Goal: Task Accomplishment & Management: Manage account settings

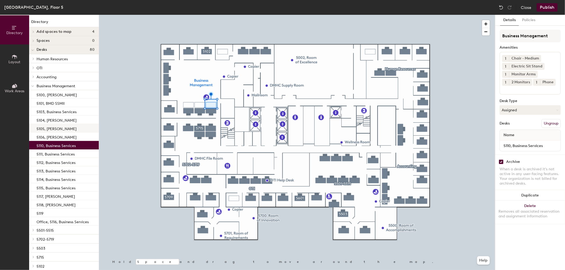
click at [187, 15] on div at bounding box center [297, 15] width 396 height 0
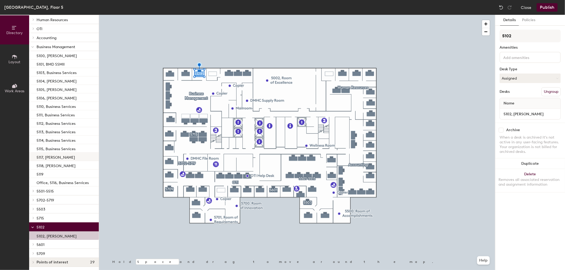
scroll to position [40, 0]
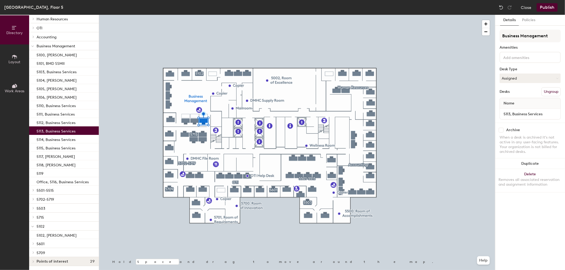
click at [186, 15] on div at bounding box center [297, 15] width 396 height 0
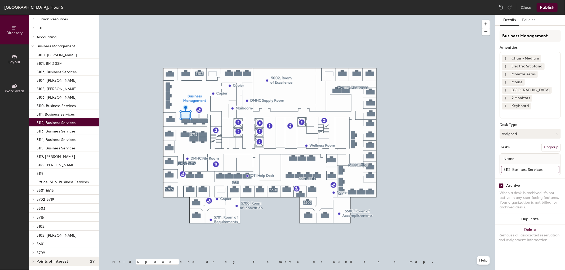
click at [555, 170] on input "5112, Business Services" at bounding box center [530, 169] width 59 height 7
click at [547, 170] on input "5112, Business Services" at bounding box center [530, 169] width 59 height 7
type input "5112, [PERSON_NAME]"
click at [204, 15] on div at bounding box center [297, 15] width 396 height 0
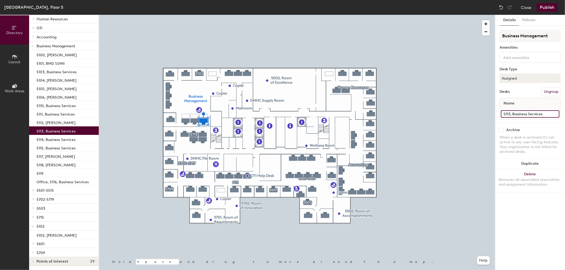
click at [556, 114] on input "5113, Business Services" at bounding box center [530, 113] width 59 height 7
click at [545, 113] on input "5113, Business Services" at bounding box center [530, 113] width 59 height 7
drag, startPoint x: 545, startPoint y: 113, endPoint x: 512, endPoint y: 114, distance: 32.9
click at [512, 114] on input "5113, Business Services" at bounding box center [530, 113] width 59 height 7
click at [546, 114] on input "5113, Business Services" at bounding box center [530, 113] width 59 height 7
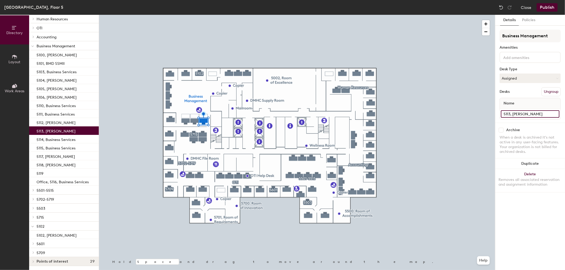
type input "5113, [PERSON_NAME]"
click at [421, 15] on div at bounding box center [297, 15] width 396 height 0
click at [554, 114] on input "5114, Business Services" at bounding box center [530, 113] width 59 height 7
click at [544, 113] on input "5114, Business Services" at bounding box center [530, 113] width 59 height 7
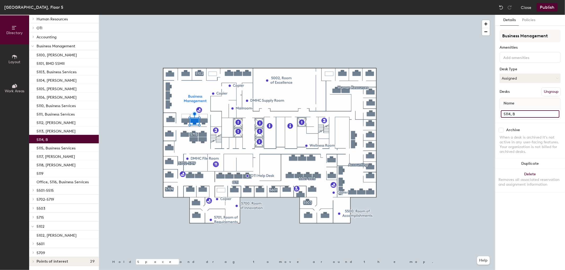
click at [516, 113] on input "5114, B" at bounding box center [530, 113] width 59 height 7
click at [517, 113] on input "5114, B" at bounding box center [530, 113] width 59 height 7
type input "5114, [PERSON_NAME]"
click at [539, 57] on input at bounding box center [526, 57] width 48 height 6
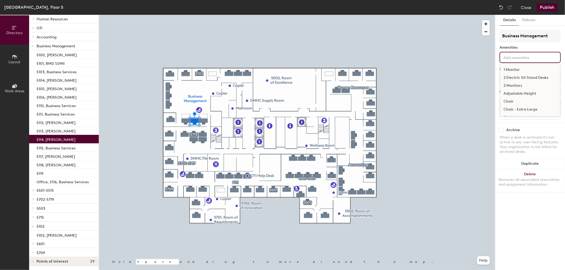
scroll to position [29, 0]
click at [515, 94] on div "Chair - Medium" at bounding box center [530, 96] width 60 height 8
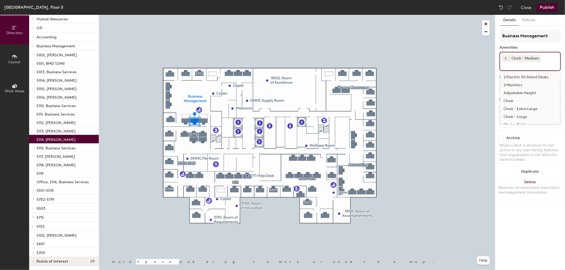
scroll to position [0, 0]
click at [515, 92] on div "2 Monitors" at bounding box center [530, 94] width 60 height 8
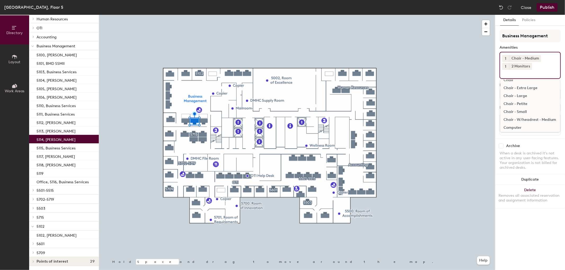
scroll to position [59, 0]
click at [521, 106] on div "[GEOGRAPHIC_DATA]" at bounding box center [530, 107] width 60 height 8
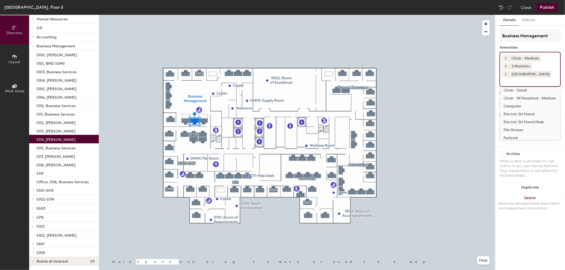
click at [522, 121] on div "Electric Sit Stand Desk" at bounding box center [530, 122] width 60 height 8
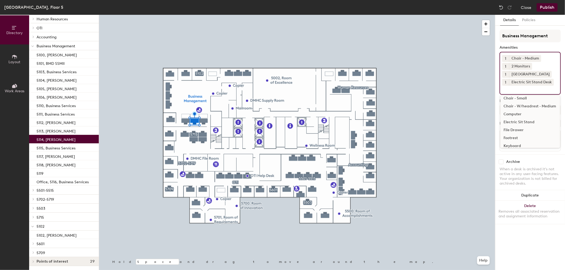
scroll to position [88, 0]
click at [516, 115] on div "Keyboard" at bounding box center [530, 117] width 60 height 8
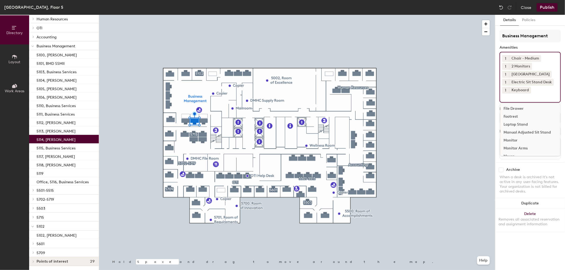
click at [518, 149] on div "Monitor Arms" at bounding box center [530, 149] width 60 height 8
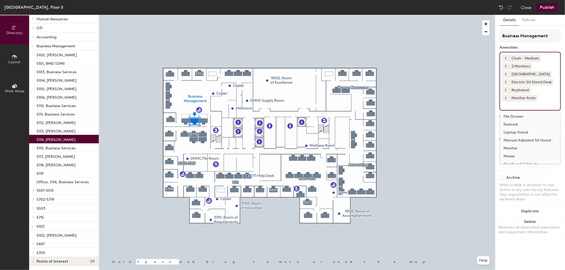
scroll to position [118, 0]
click at [511, 127] on div "Mouse" at bounding box center [530, 127] width 60 height 8
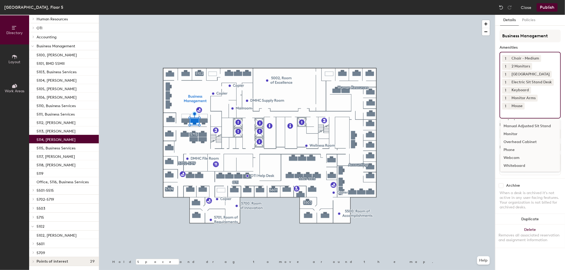
click at [506, 113] on input at bounding box center [526, 113] width 48 height 6
click at [513, 157] on div "Webcam" at bounding box center [530, 158] width 60 height 8
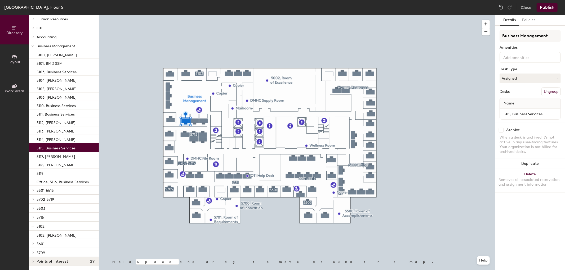
click at [510, 58] on input at bounding box center [526, 57] width 48 height 6
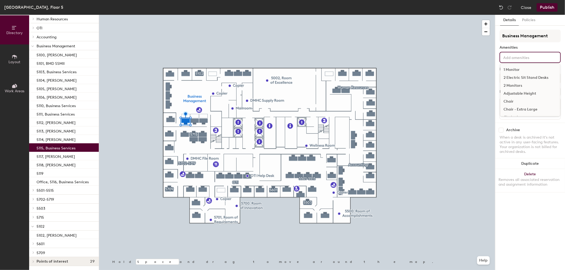
click at [515, 85] on div "2 Monitors" at bounding box center [530, 86] width 60 height 8
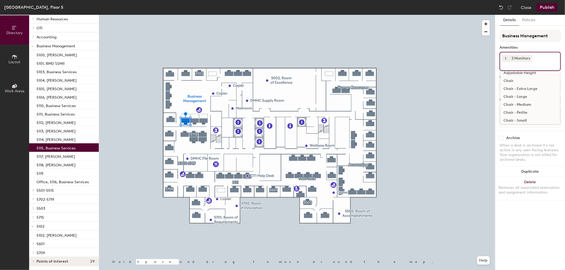
scroll to position [29, 0]
click at [521, 94] on div "Chair - Medium" at bounding box center [530, 96] width 60 height 8
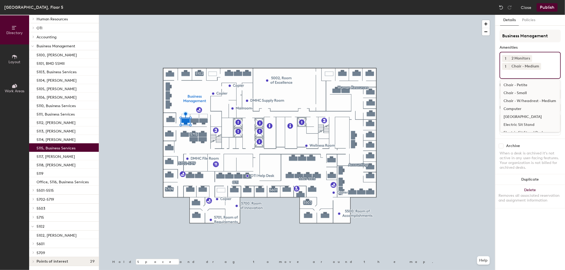
scroll to position [59, 0]
click at [521, 106] on div "[GEOGRAPHIC_DATA]" at bounding box center [530, 107] width 60 height 8
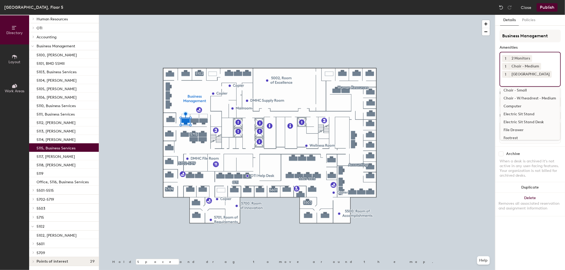
click at [519, 121] on div "Electric Sit Stand Desk" at bounding box center [530, 122] width 60 height 8
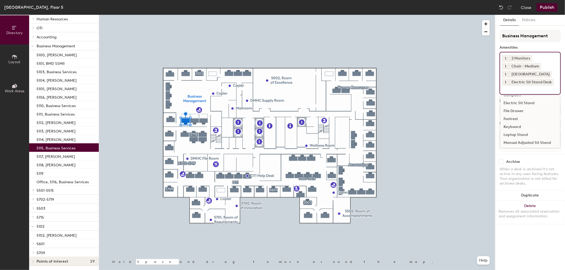
scroll to position [88, 0]
click at [514, 116] on div "Keyboard" at bounding box center [530, 117] width 60 height 8
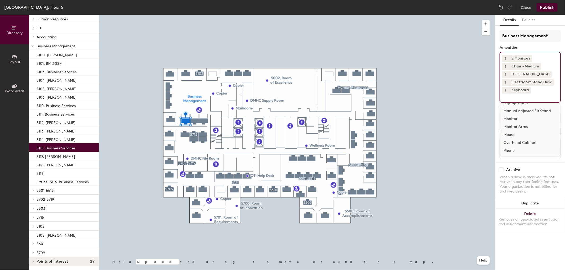
scroll to position [118, 0]
click at [514, 117] on div "Monitor Arms" at bounding box center [530, 119] width 60 height 8
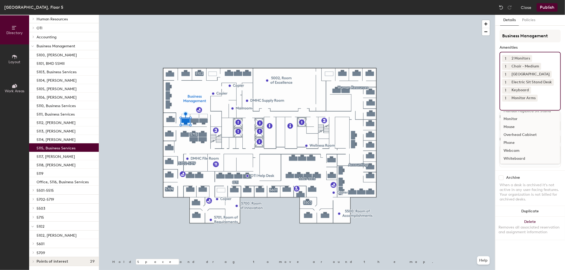
click at [510, 126] on div "Mouse" at bounding box center [530, 127] width 60 height 8
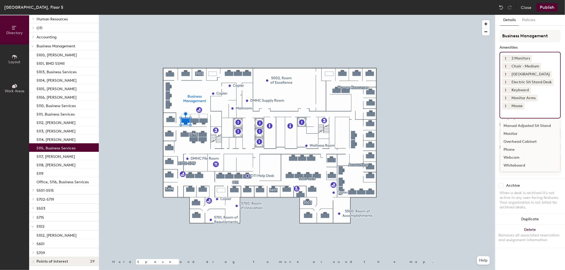
scroll to position [110, 0]
click at [511, 155] on div "Webcam" at bounding box center [530, 158] width 60 height 8
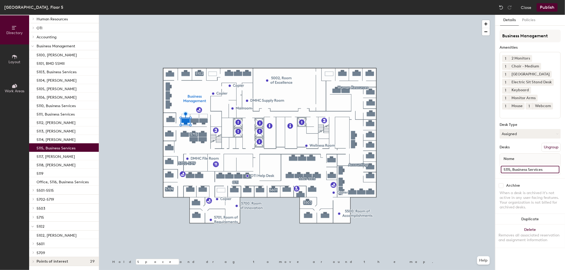
click at [545, 168] on input "5115, Business Services" at bounding box center [530, 169] width 59 height 7
type input "5115, [PERSON_NAME]"
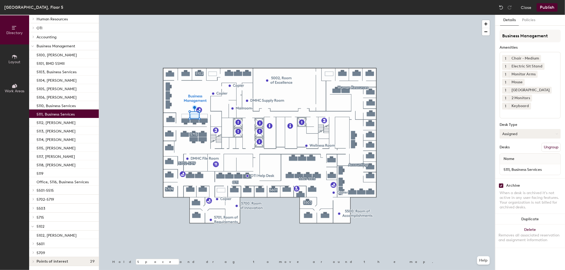
click at [558, 134] on icon at bounding box center [557, 134] width 2 height 2
click at [513, 166] on div "Hoteled" at bounding box center [526, 166] width 53 height 8
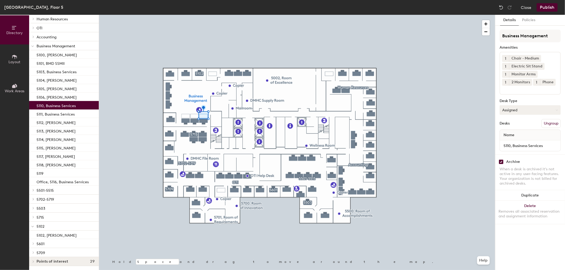
click at [524, 110] on button "Assigned" at bounding box center [530, 110] width 61 height 10
click at [508, 141] on div "Hoteled" at bounding box center [526, 143] width 53 height 8
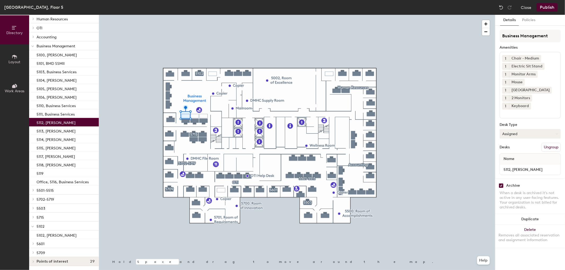
click at [555, 135] on button "Assigned" at bounding box center [530, 134] width 61 height 10
click at [513, 165] on div "Hoteled" at bounding box center [526, 166] width 53 height 8
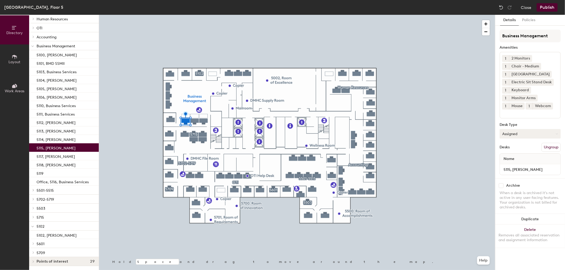
click at [557, 134] on icon at bounding box center [557, 134] width 2 height 2
click at [510, 165] on div "Hoteled" at bounding box center [526, 166] width 53 height 8
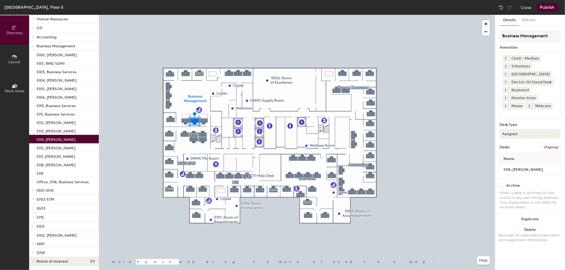
click at [556, 134] on icon at bounding box center [557, 134] width 2 height 2
click at [512, 165] on div "Hoteled" at bounding box center [526, 166] width 53 height 8
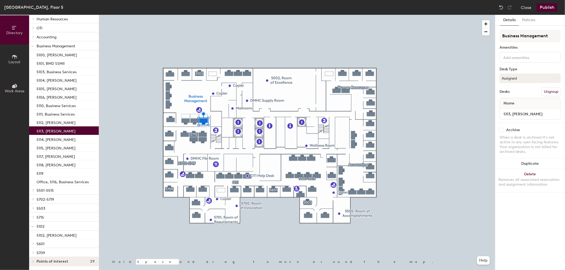
click at [515, 57] on input at bounding box center [526, 57] width 48 height 6
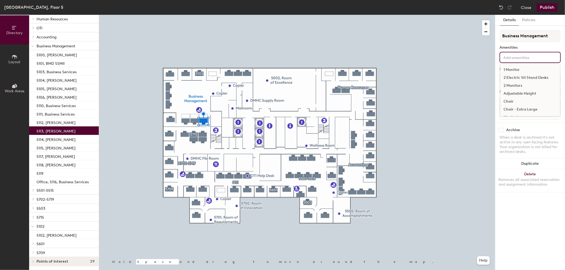
click at [515, 86] on div "2 Monitors" at bounding box center [530, 86] width 60 height 8
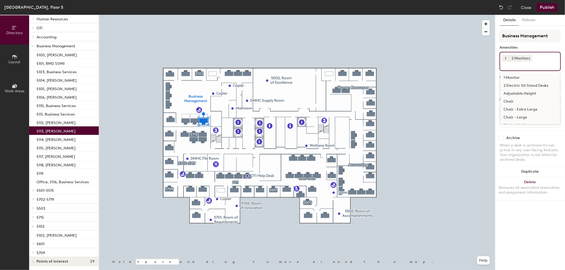
scroll to position [29, 0]
click at [515, 96] on div "Chair - Medium" at bounding box center [530, 96] width 60 height 8
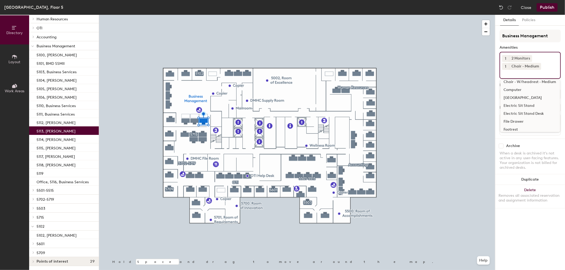
scroll to position [59, 0]
click at [522, 106] on div "[GEOGRAPHIC_DATA]" at bounding box center [530, 107] width 60 height 8
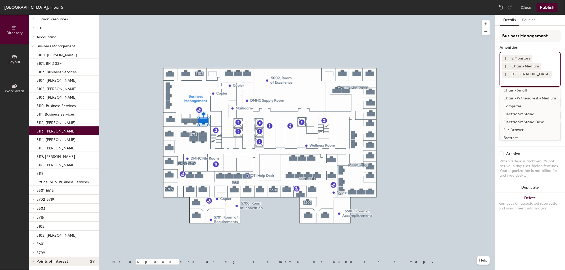
click at [527, 122] on div "Electric Sit Stand Desk" at bounding box center [530, 122] width 60 height 8
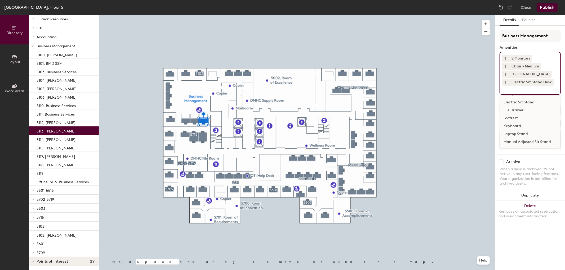
scroll to position [88, 0]
click at [511, 117] on div "Keyboard" at bounding box center [530, 117] width 60 height 8
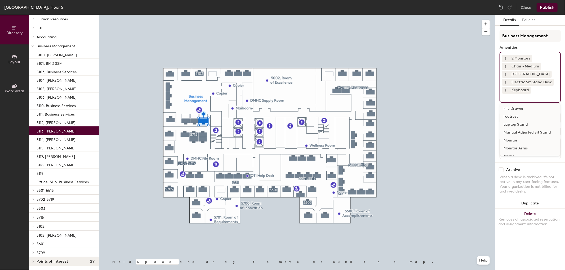
click at [517, 146] on div "Monitor Arms" at bounding box center [530, 149] width 60 height 8
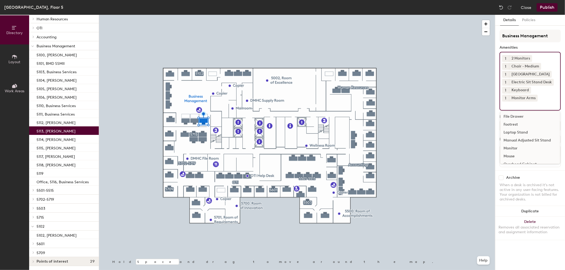
click at [510, 155] on div "Mouse" at bounding box center [530, 157] width 60 height 8
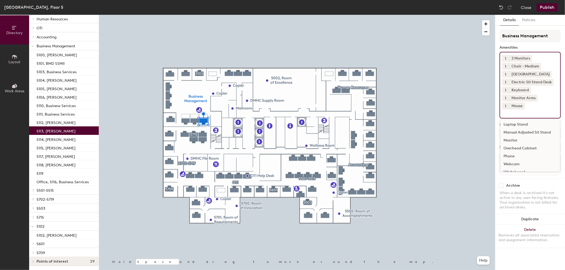
scroll to position [110, 0]
click at [513, 157] on div "Webcam" at bounding box center [530, 158] width 60 height 8
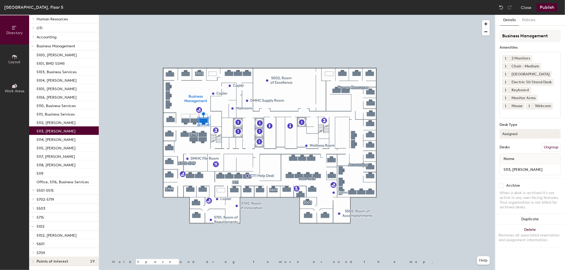
click at [557, 135] on button "Assigned" at bounding box center [530, 134] width 61 height 10
click at [512, 166] on div "Hoteled" at bounding box center [526, 166] width 53 height 8
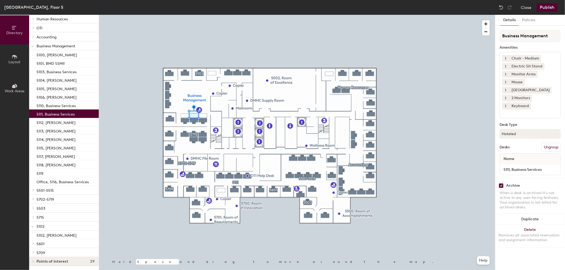
click at [501, 186] on input "checkbox" at bounding box center [501, 186] width 5 height 5
checkbox input "false"
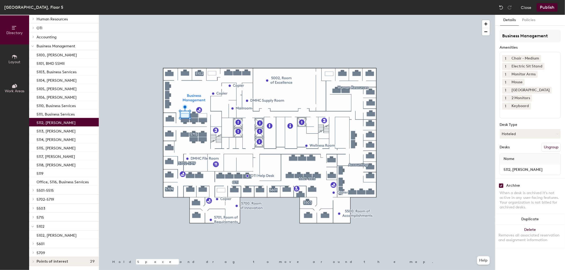
click at [501, 184] on input "checkbox" at bounding box center [501, 186] width 5 height 5
checkbox input "false"
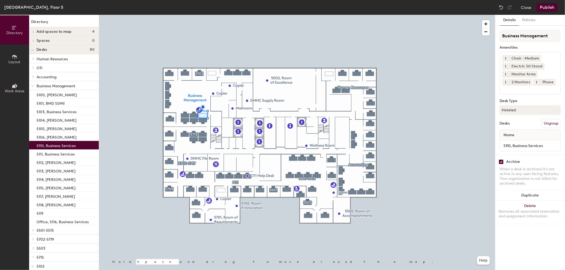
scroll to position [40, 0]
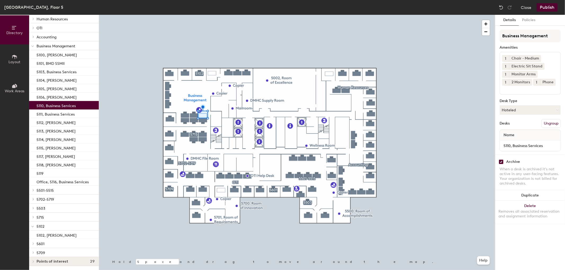
click at [549, 7] on button "Publish" at bounding box center [547, 7] width 21 height 8
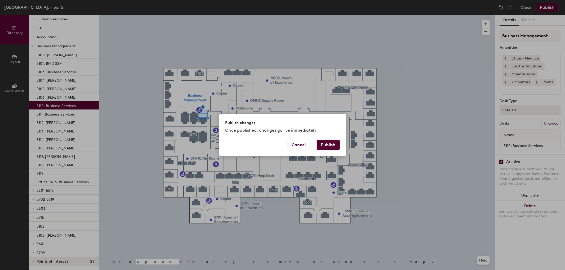
click at [332, 146] on button "Publish" at bounding box center [328, 145] width 23 height 10
